Goal: Task Accomplishment & Management: Manage account settings

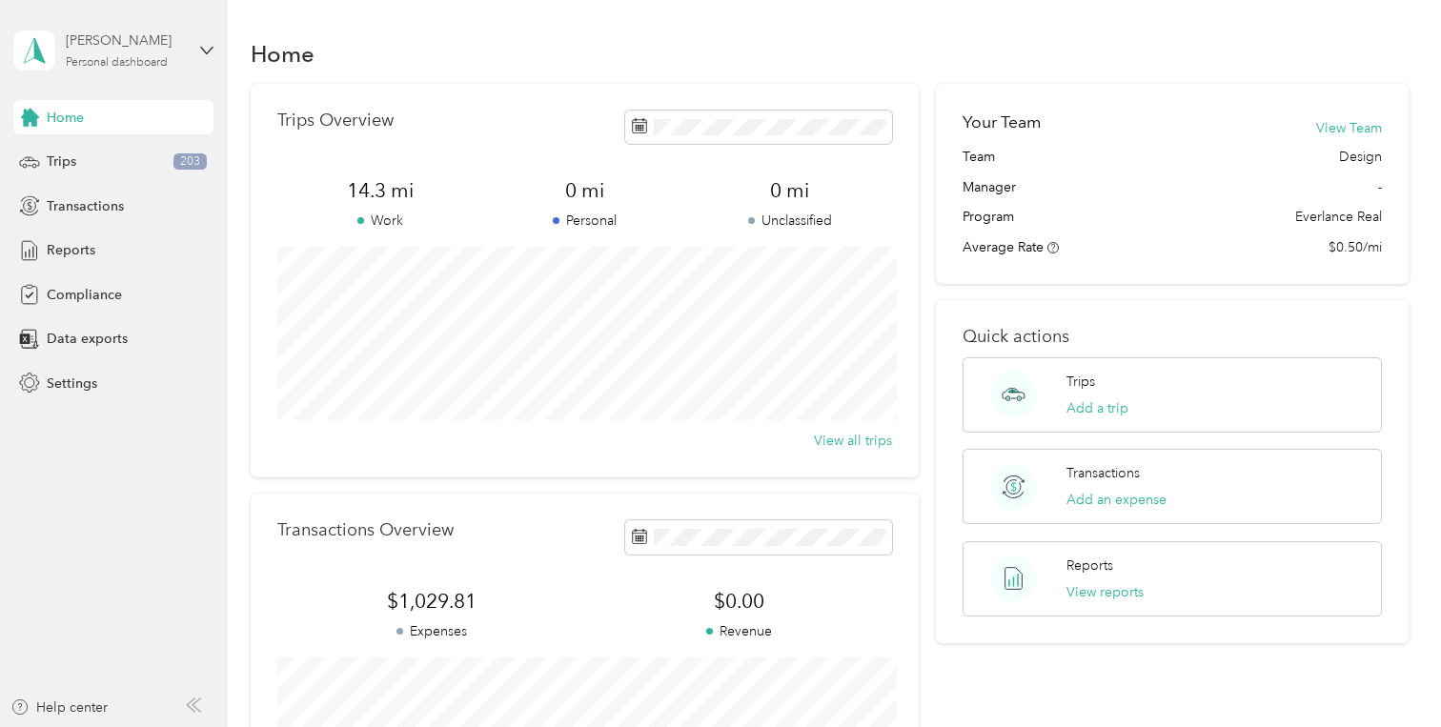
click at [145, 37] on div "[PERSON_NAME]" at bounding box center [125, 41] width 119 height 20
click at [157, 135] on div "You’re signed in as [PERSON_NAME][EMAIL_ADDRESS][DOMAIN_NAME] Log out" at bounding box center [268, 133] width 509 height 108
click at [174, 46] on div "[PERSON_NAME]" at bounding box center [125, 41] width 119 height 20
click at [158, 156] on div "Log out" at bounding box center [269, 156] width 482 height 33
